Goal: Task Accomplishment & Management: Use online tool/utility

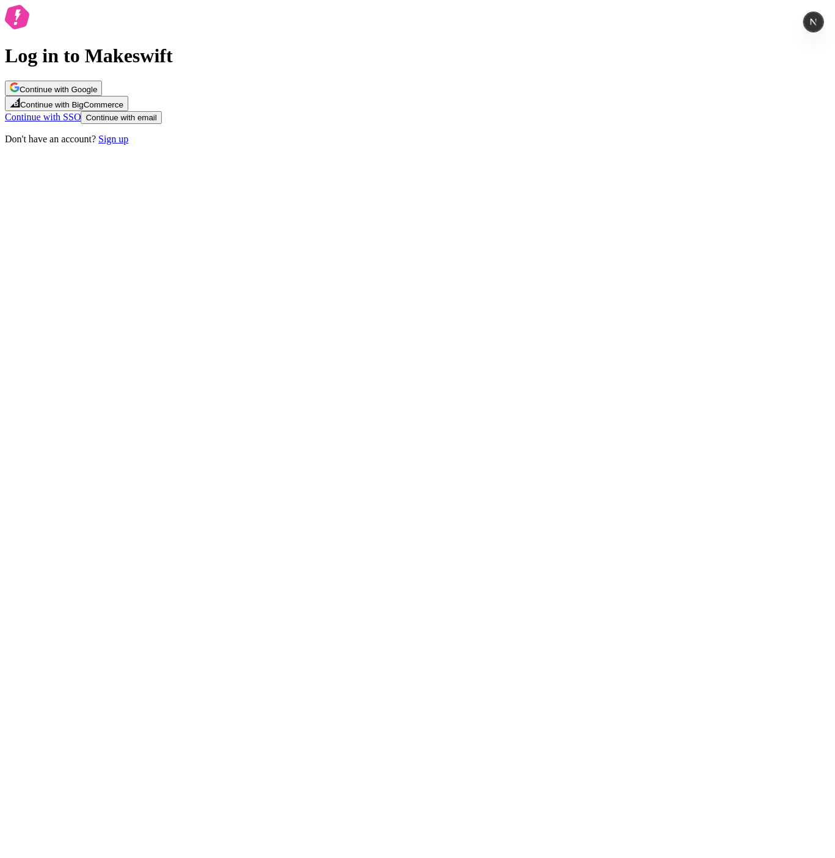
click at [97, 94] on span "Continue with Google" at bounding box center [59, 89] width 78 height 9
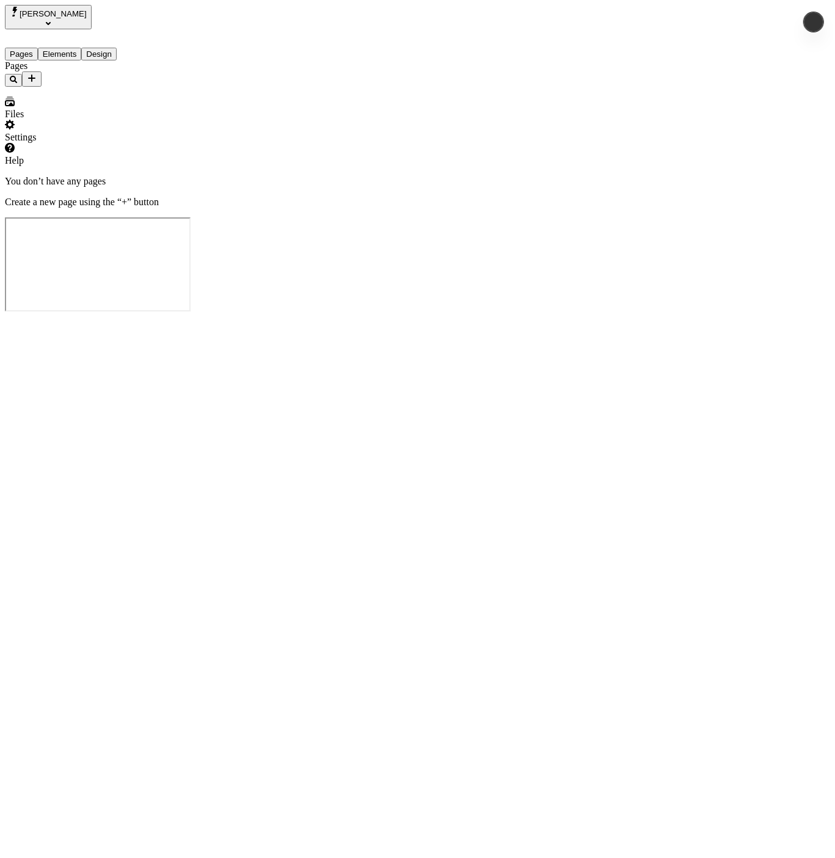
click at [67, 87] on div "Pages" at bounding box center [78, 73] width 147 height 26
click at [46, 22] on icon "Select site" at bounding box center [48, 23] width 5 height 3
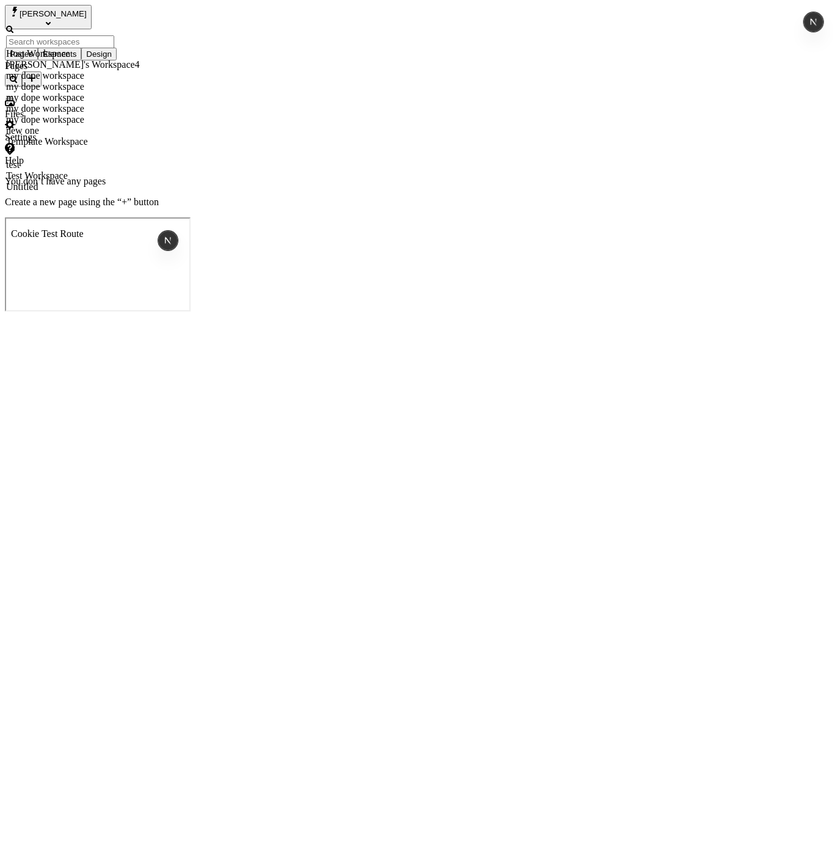
click at [52, 59] on div "Host Workspace" at bounding box center [73, 53] width 134 height 11
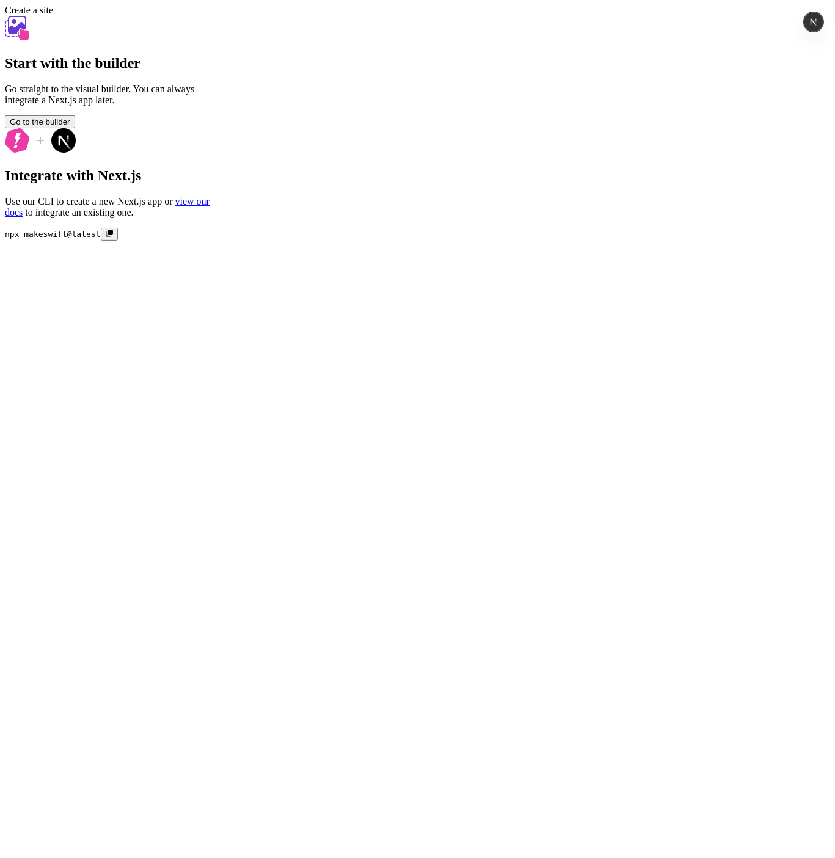
click at [232, 203] on div "Start with the builder Go straight to the visual builder. You can always integr…" at bounding box center [417, 128] width 825 height 225
